Goal: Task Accomplishment & Management: Complete application form

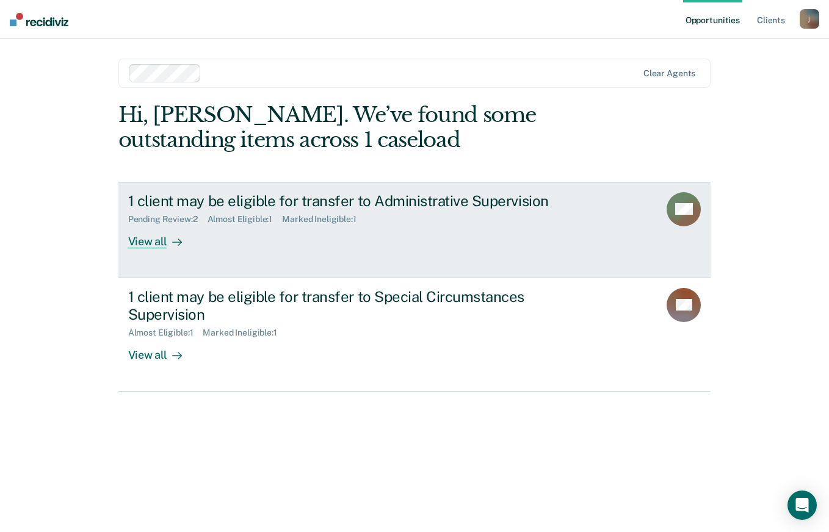
click at [161, 248] on div "View all" at bounding box center [162, 237] width 68 height 24
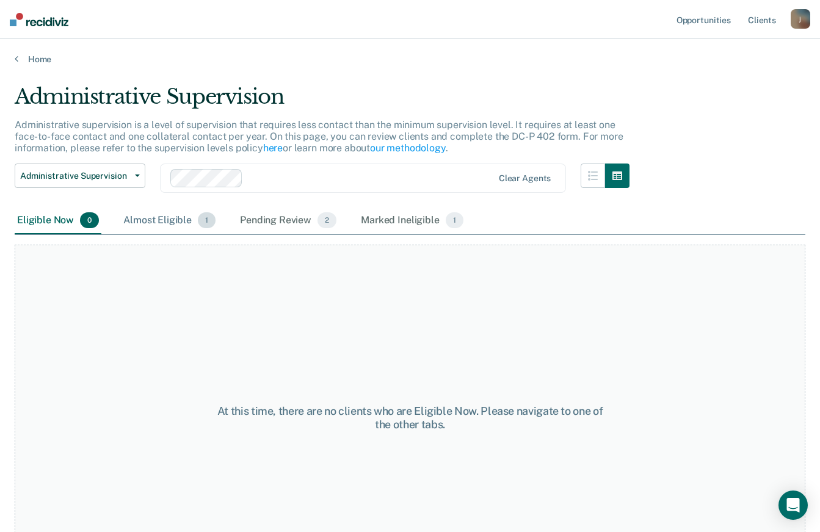
click at [163, 227] on div "Almost Eligible 1" at bounding box center [169, 221] width 97 height 27
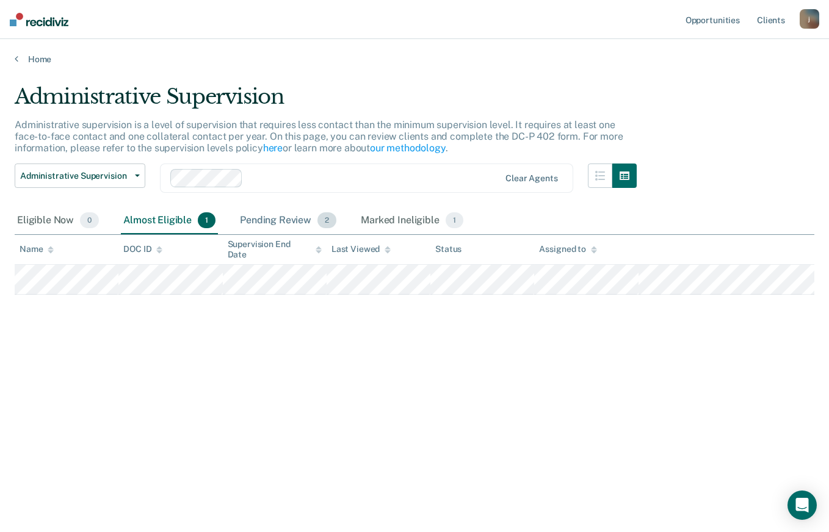
click at [297, 222] on div "Pending Review 2" at bounding box center [287, 221] width 101 height 27
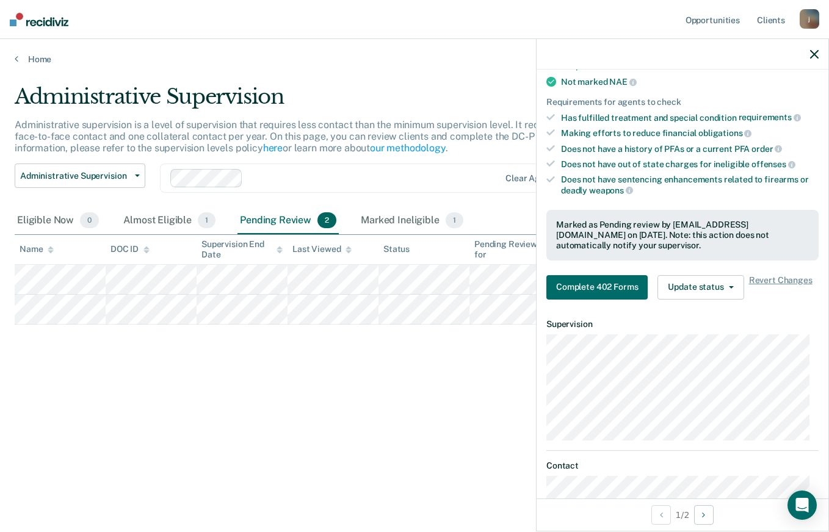
scroll to position [192, 0]
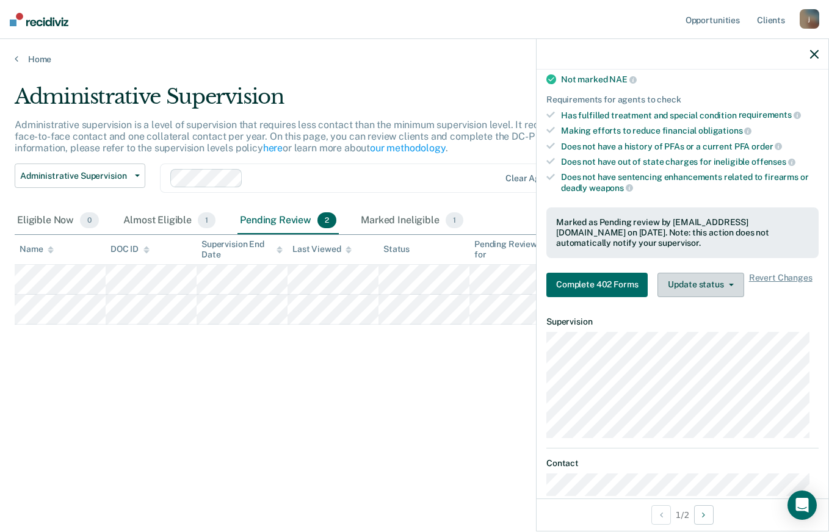
click at [733, 281] on button "Update status" at bounding box center [700, 285] width 86 height 24
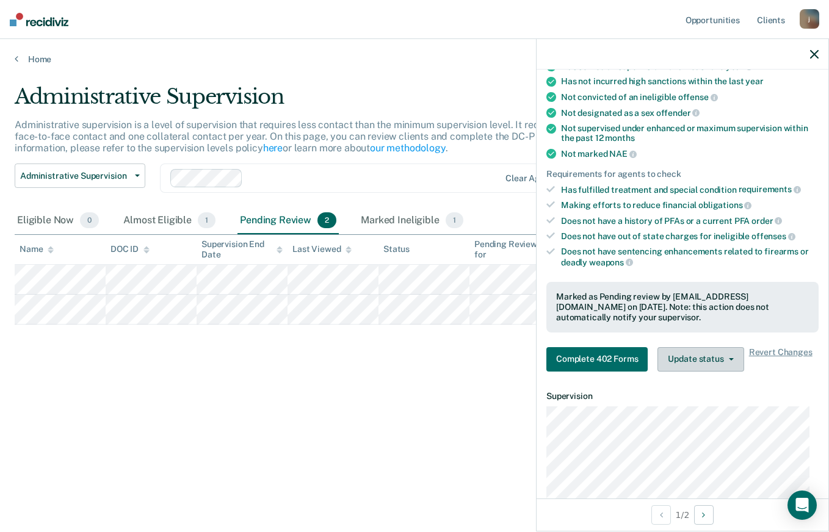
scroll to position [120, 0]
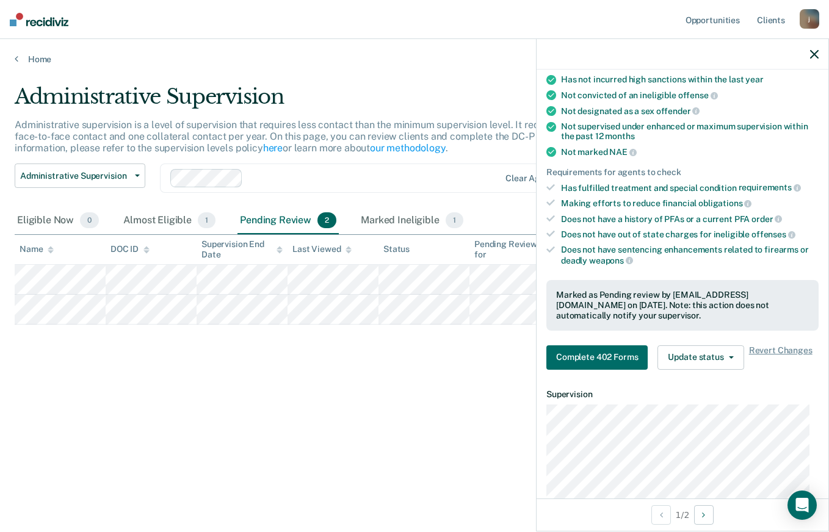
click at [814, 56] on icon "button" at bounding box center [814, 54] width 9 height 9
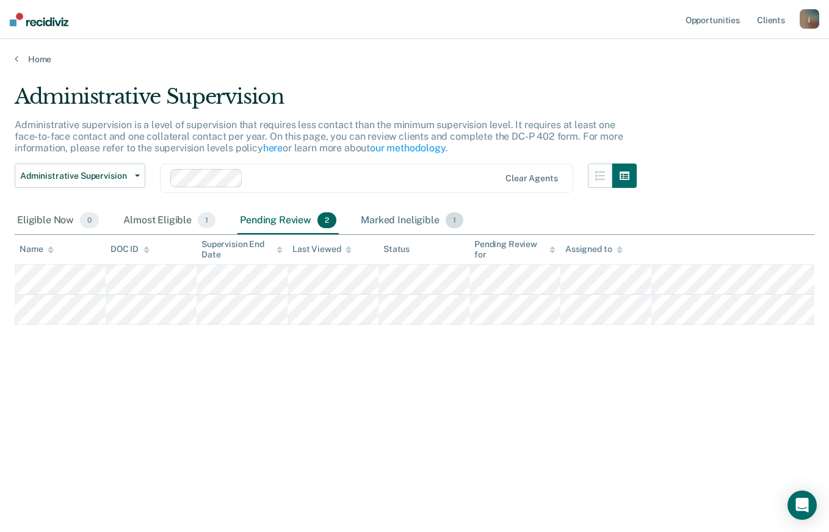
click at [393, 218] on div "Marked Ineligible 1" at bounding box center [411, 221] width 107 height 27
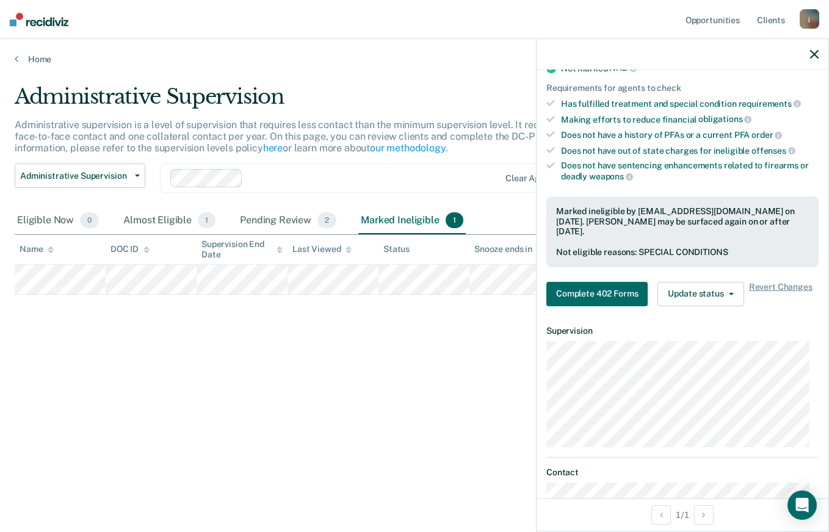
scroll to position [228, 0]
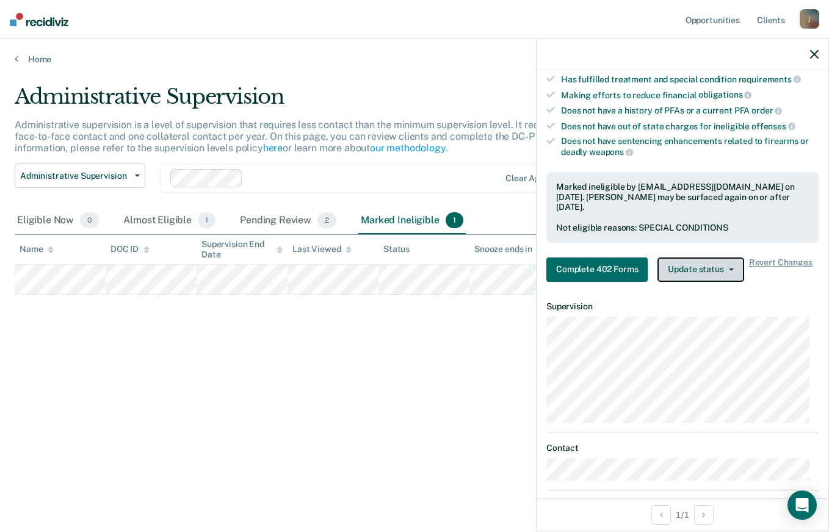
click at [738, 269] on button "Update status" at bounding box center [700, 270] width 86 height 24
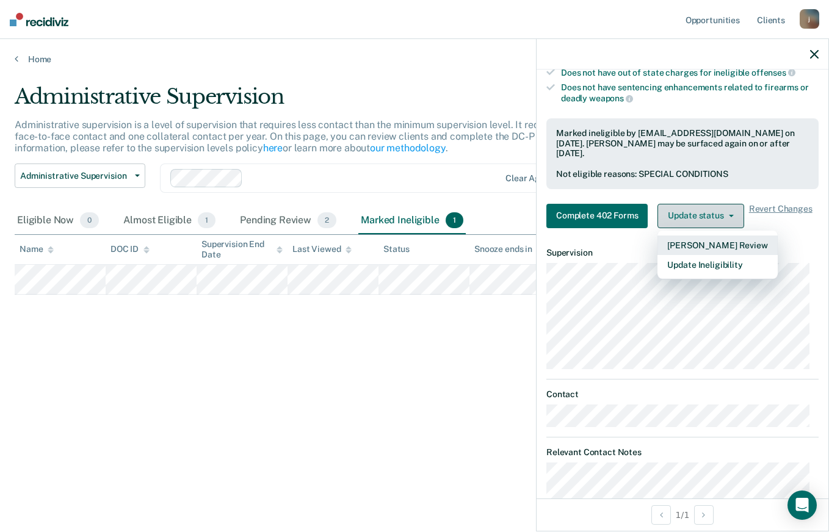
scroll to position [286, 0]
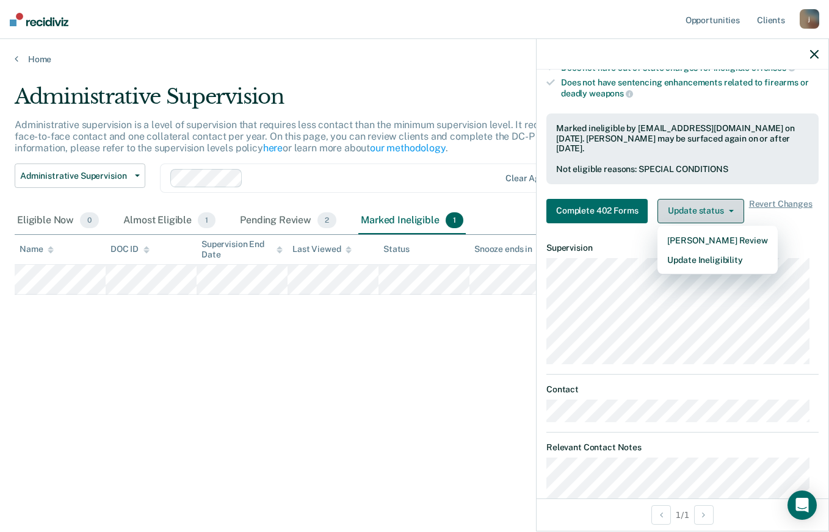
click at [745, 258] on button "Update Ineligibility" at bounding box center [717, 260] width 120 height 20
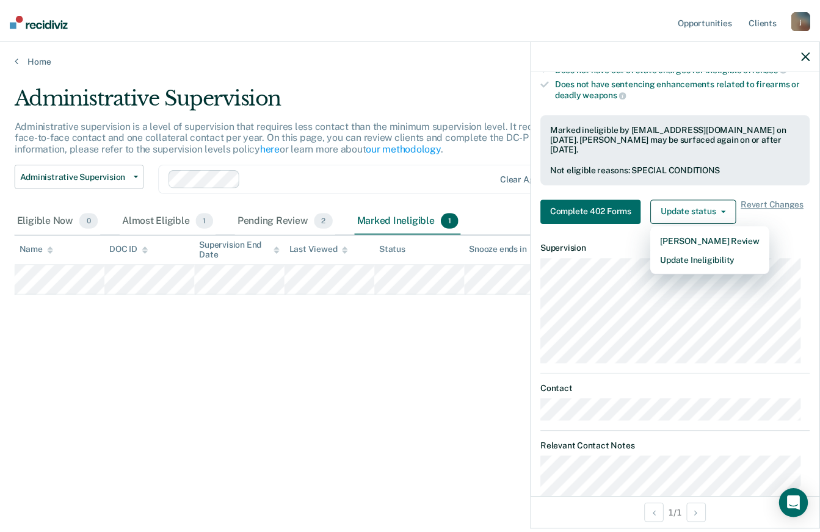
scroll to position [179, 0]
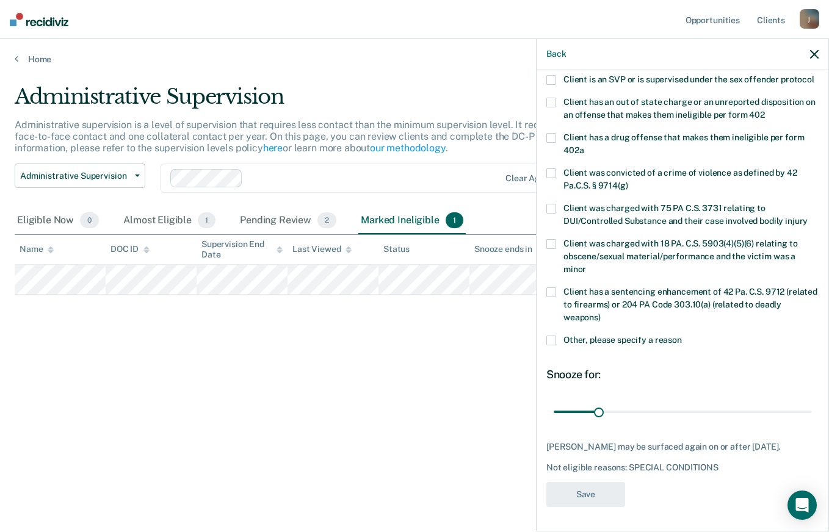
click at [549, 142] on span at bounding box center [551, 138] width 10 height 10
click at [584, 146] on input "Client has a drug offense that makes them ineligible per form 402a" at bounding box center [584, 146] width 0 height 0
click at [596, 491] on button "Save" at bounding box center [585, 494] width 79 height 25
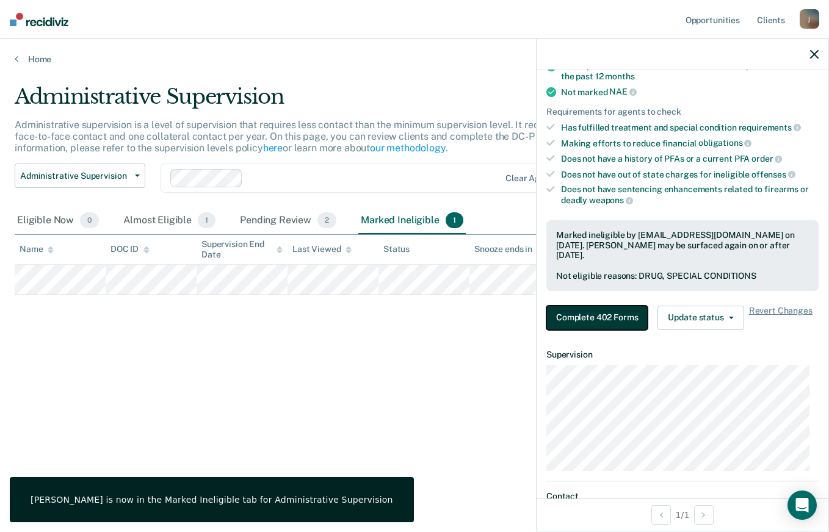
click at [609, 316] on button "Complete 402 Forms" at bounding box center [596, 318] width 101 height 24
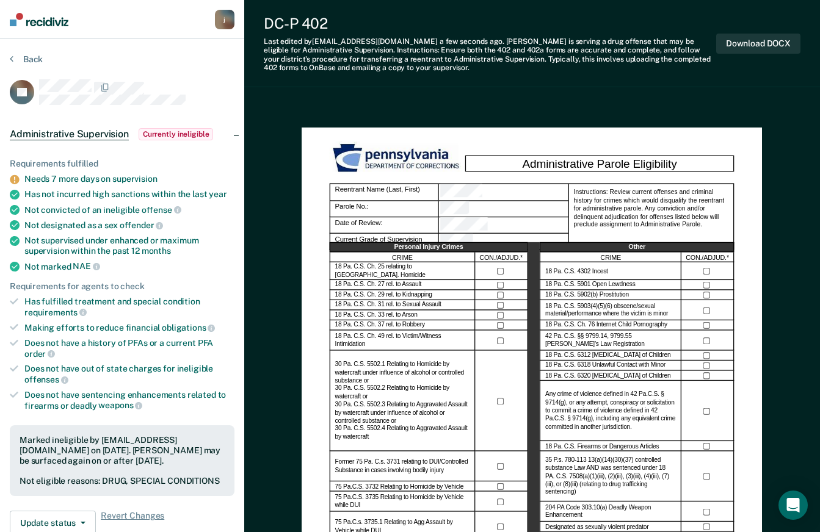
click at [772, 46] on button "Download DOCX" at bounding box center [758, 44] width 84 height 20
